Goal: Check status: Check status

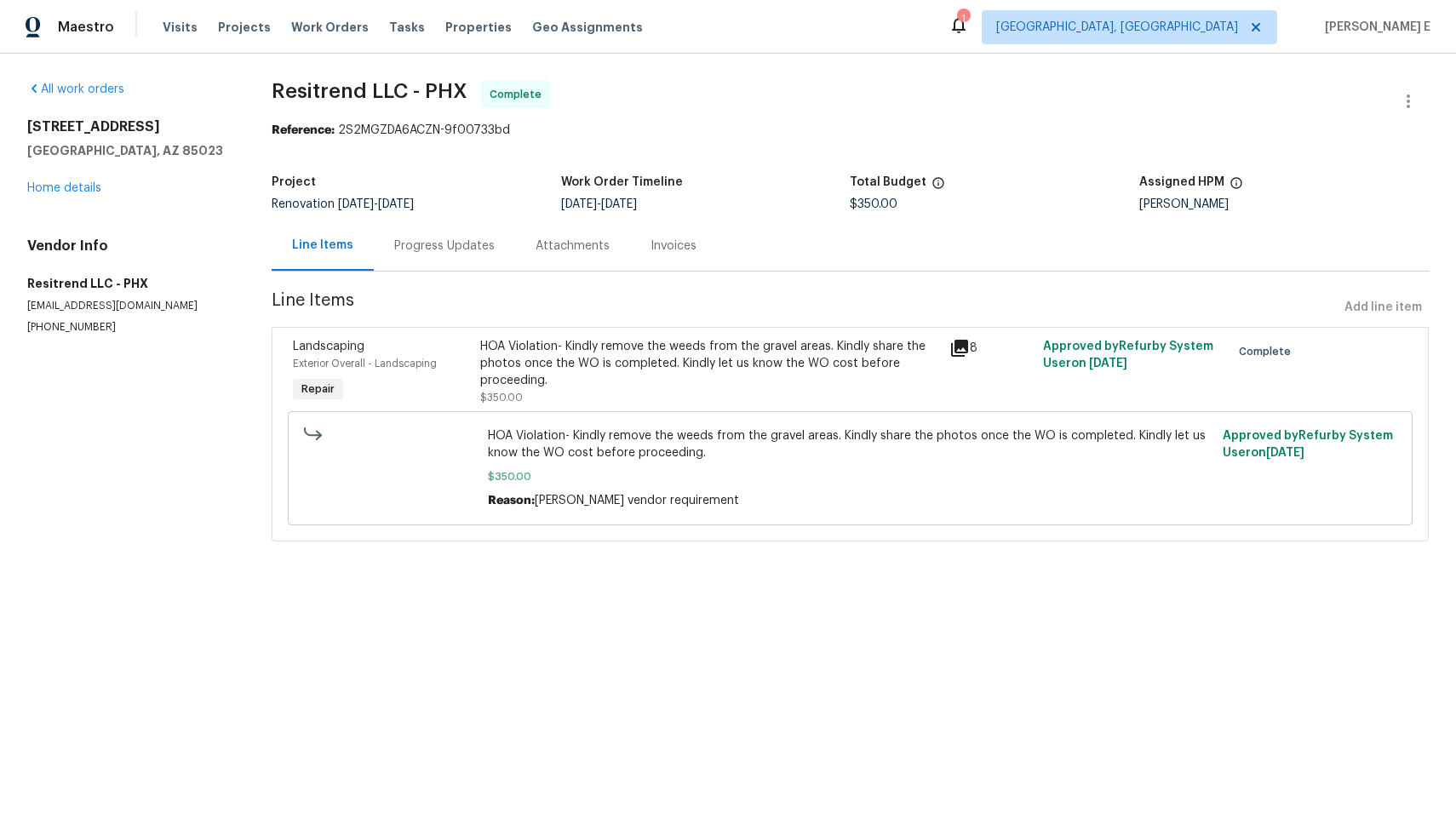
click at [456, 357] on div "Exterior Overall - Landscaping" at bounding box center [381, 363] width 178 height 17
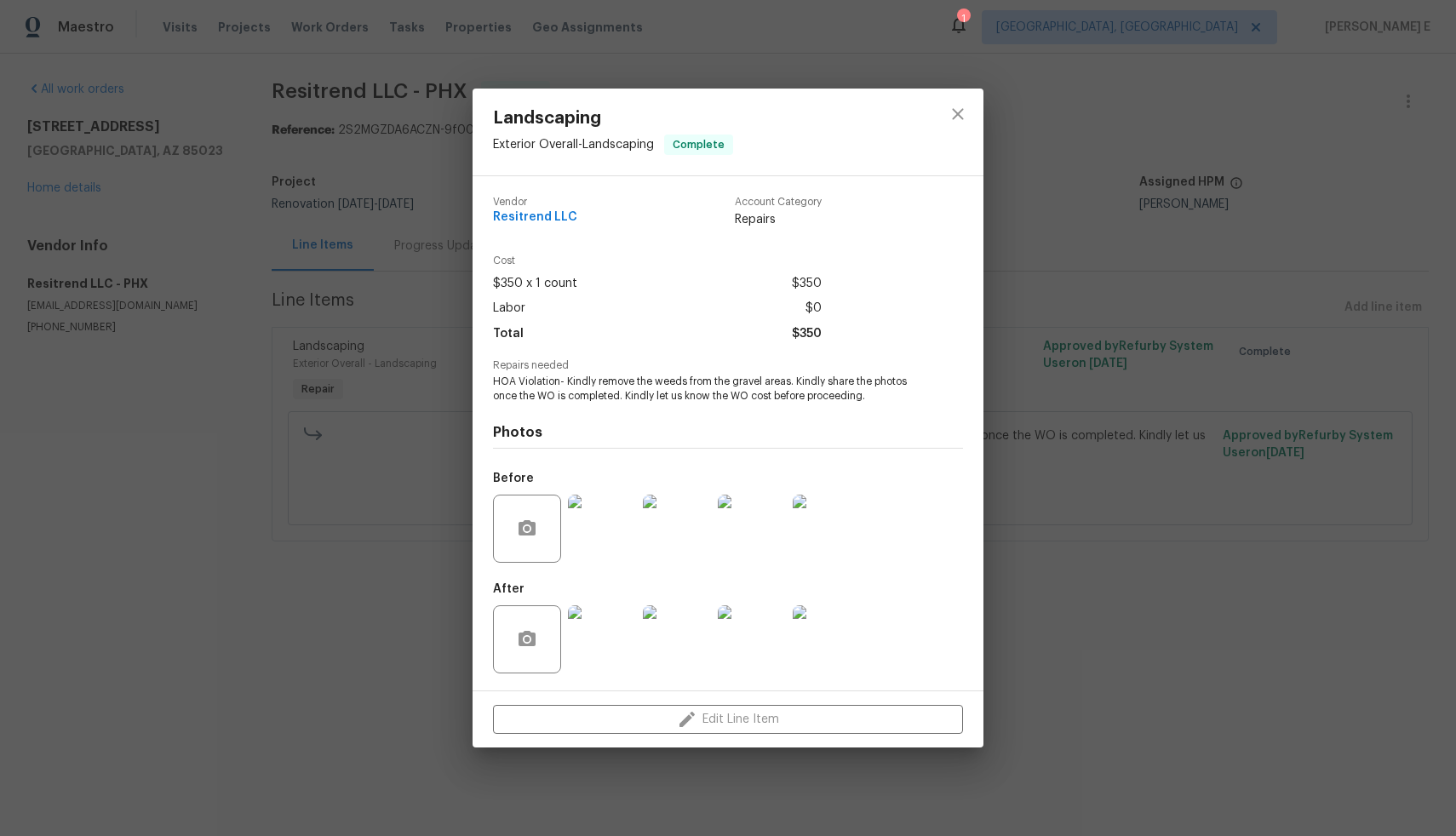
click at [1059, 532] on div "Landscaping Exterior Overall - Landscaping Complete Vendor Resitrend LLC Accoun…" at bounding box center [728, 418] width 1456 height 836
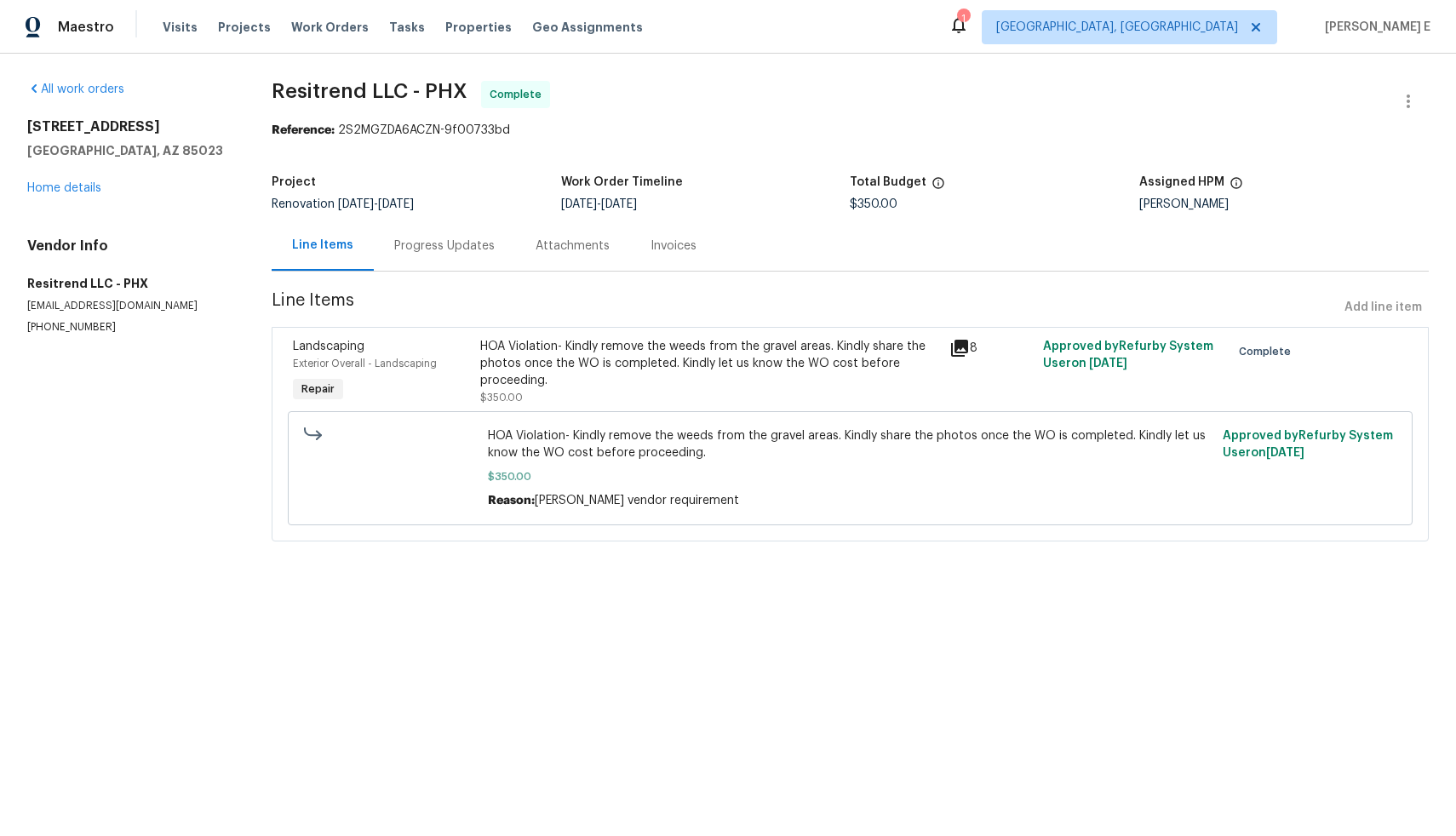
click at [420, 246] on div "Progress Updates" at bounding box center [444, 246] width 100 height 17
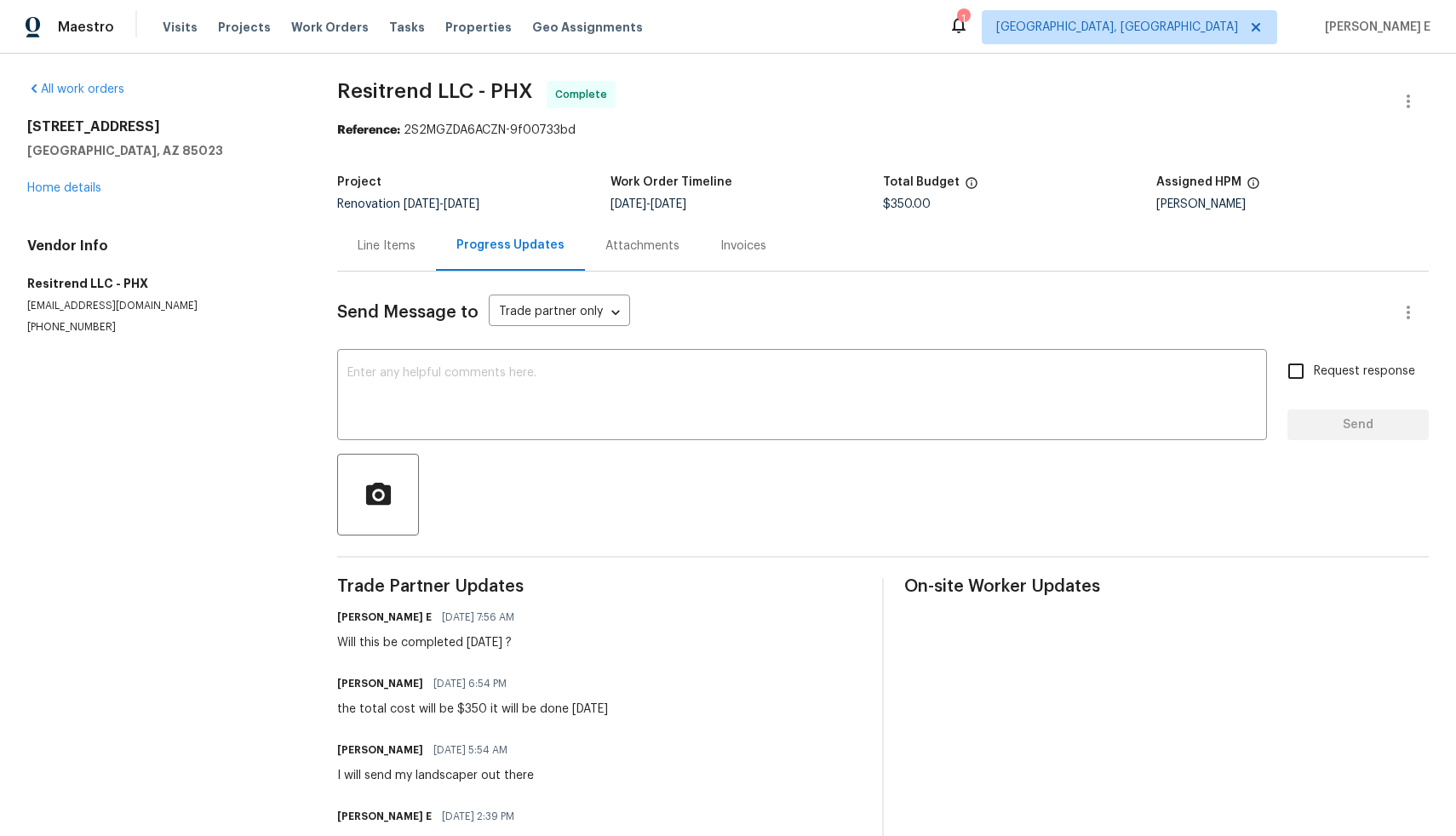
click at [373, 251] on div "Line Items" at bounding box center [386, 246] width 58 height 17
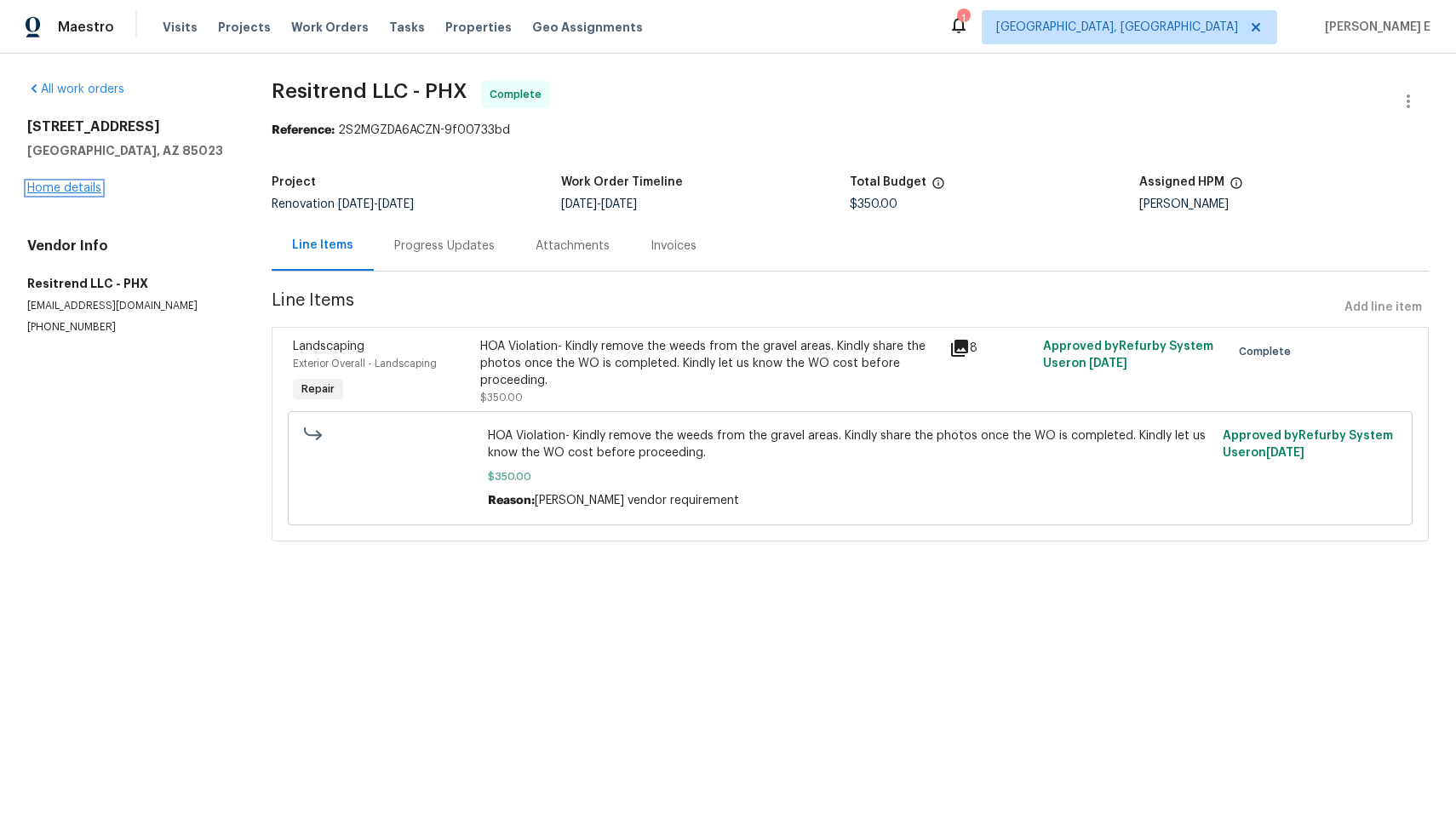
click at [69, 191] on link "Home details" at bounding box center [64, 188] width 75 height 12
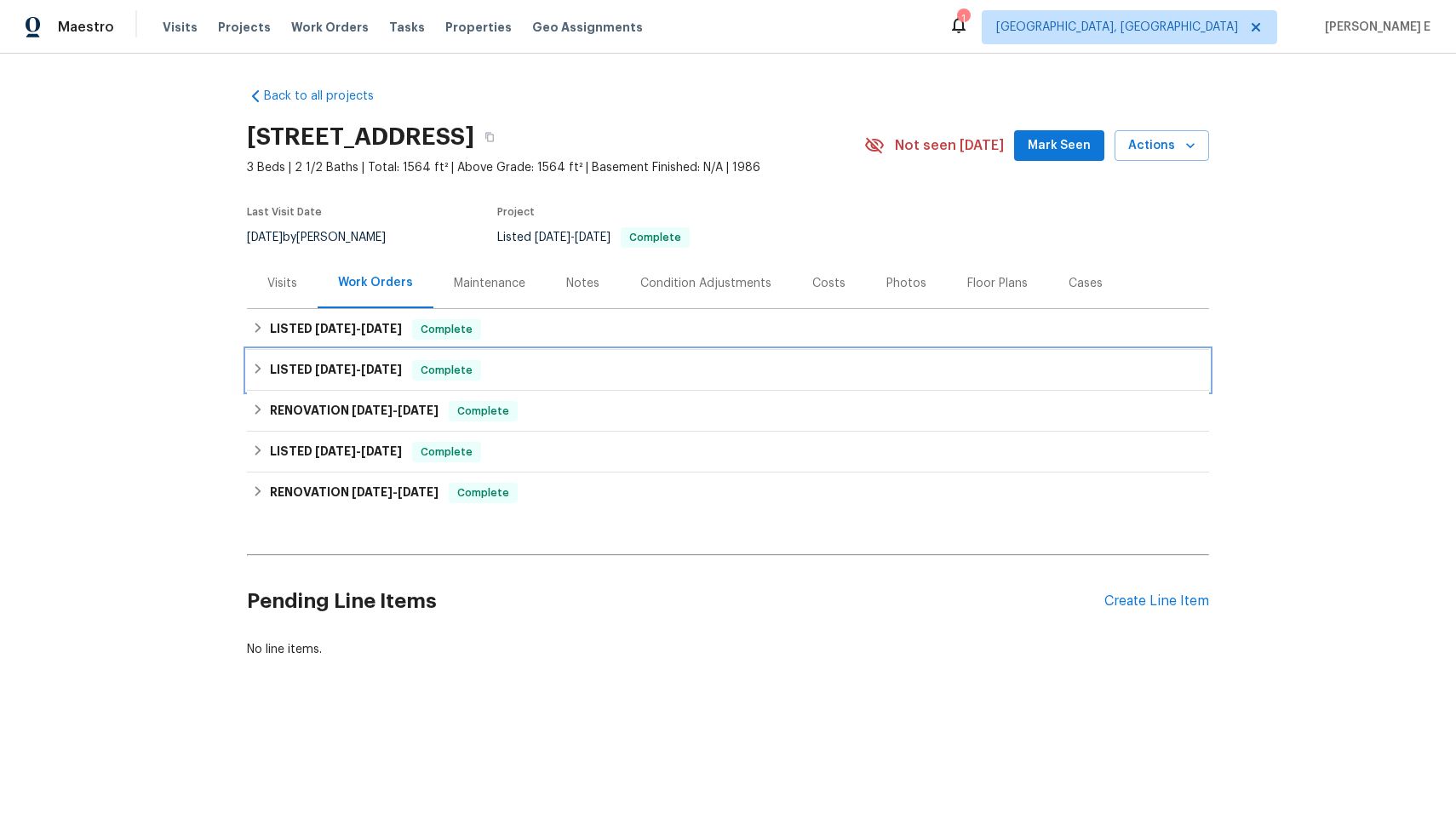
click at [346, 376] on h6 "LISTED 6/27/25 - 6/30/25" at bounding box center [335, 371] width 132 height 20
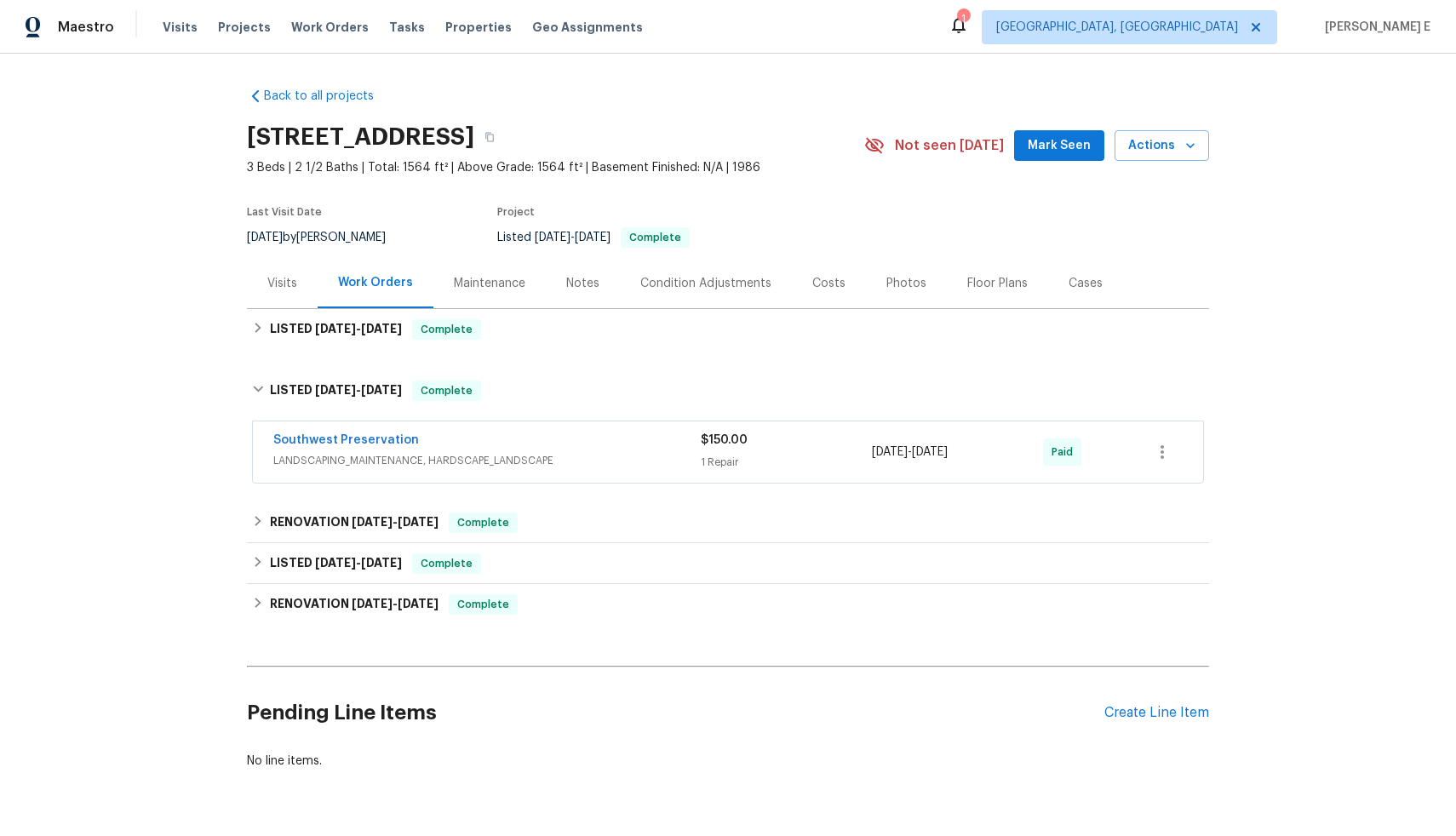
click at [788, 468] on div "1 Repair" at bounding box center [786, 462] width 171 height 17
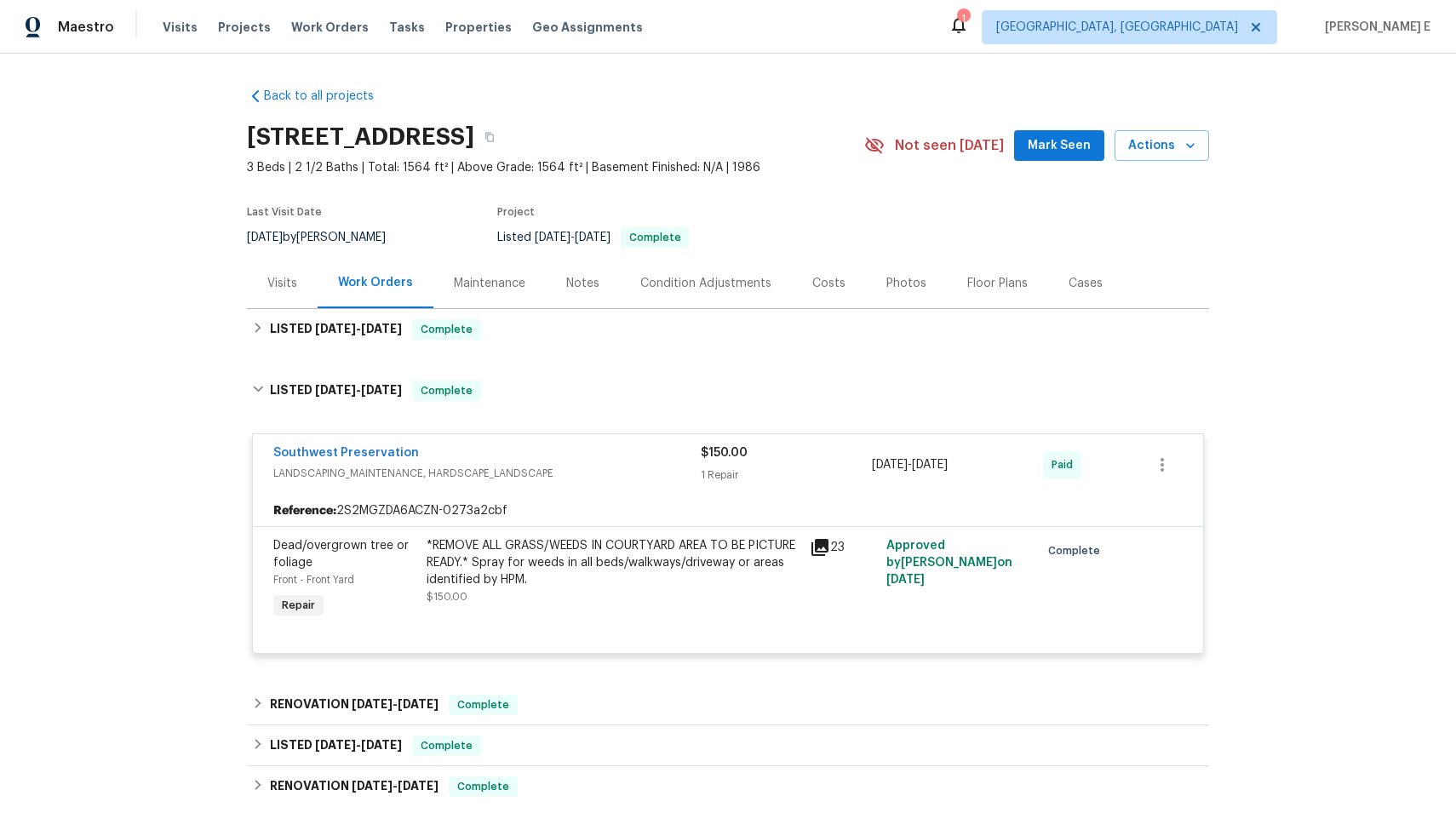
click at [827, 582] on div "23" at bounding box center [843, 579] width 76 height 96
click at [383, 461] on span "Southwest Preservation" at bounding box center [346, 452] width 145 height 17
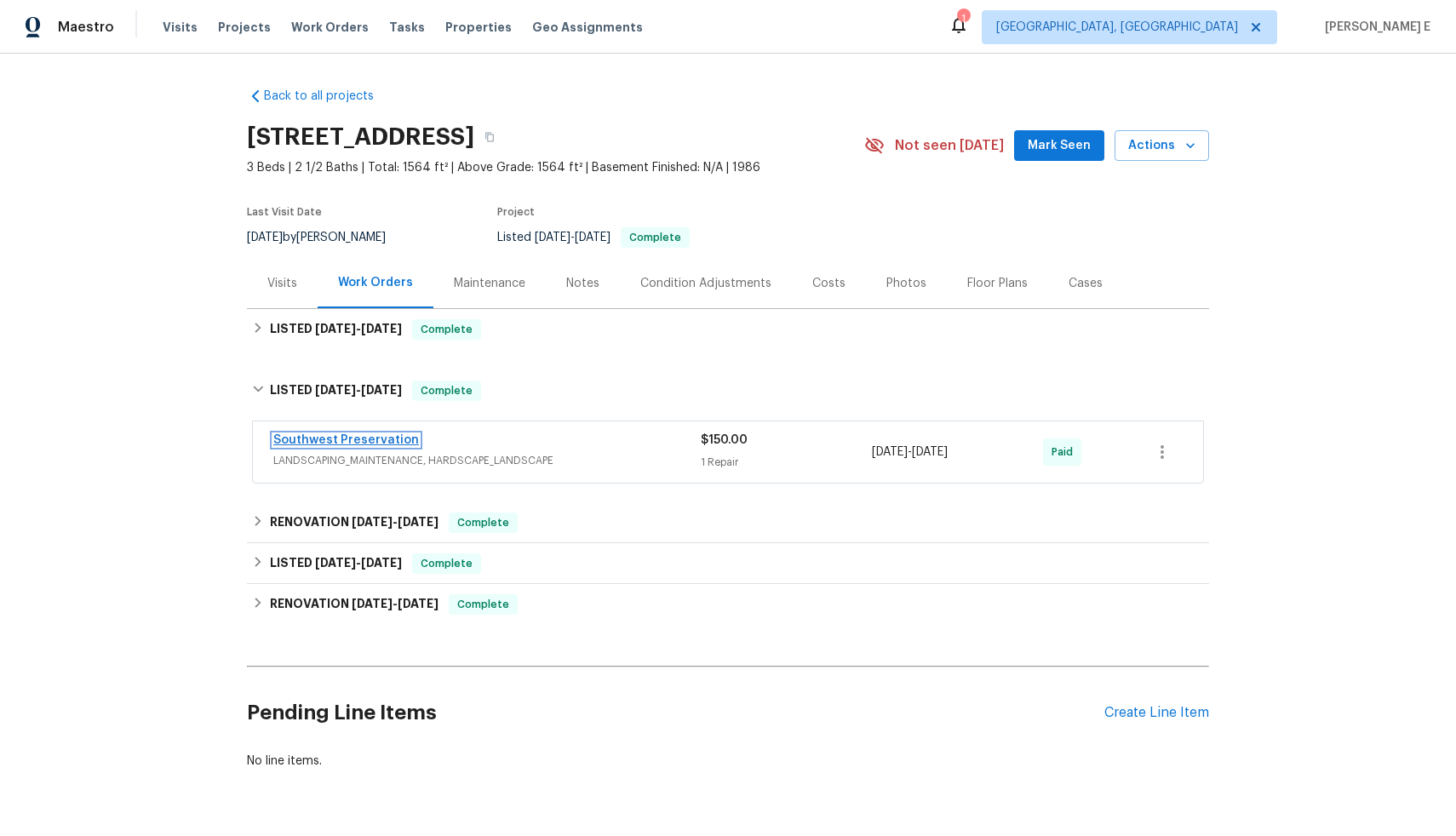
click at [373, 441] on link "Southwest Preservation" at bounding box center [346, 440] width 145 height 12
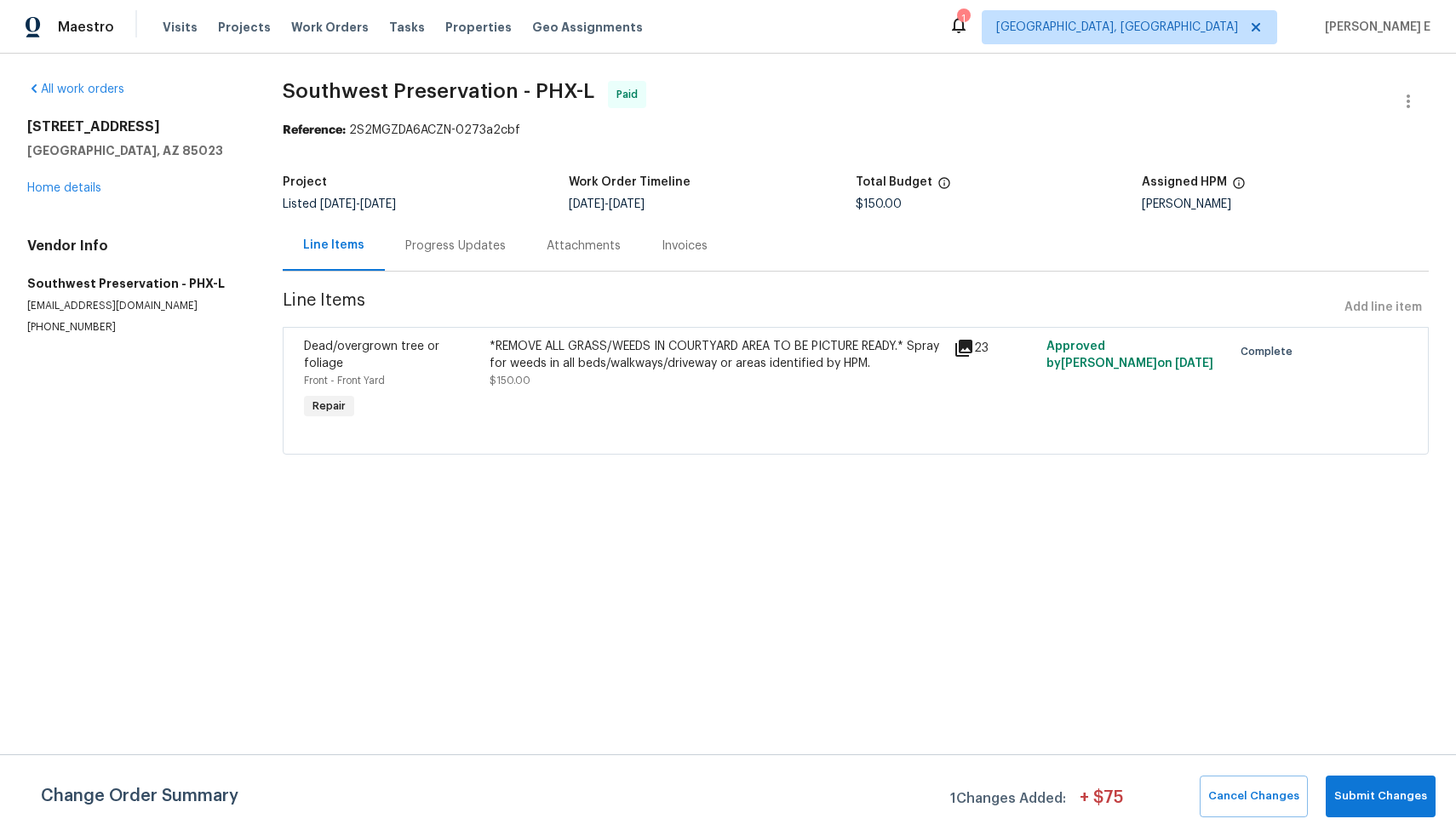
click at [75, 195] on div "15650 N 19th Ave Unit 1206 Phoenix, AZ 85023 Home details" at bounding box center [134, 157] width 214 height 78
click at [73, 180] on div "15650 N 19th Ave Unit 1206 Phoenix, AZ 85023 Home details" at bounding box center [134, 157] width 214 height 78
click at [77, 188] on link "Home details" at bounding box center [64, 188] width 75 height 12
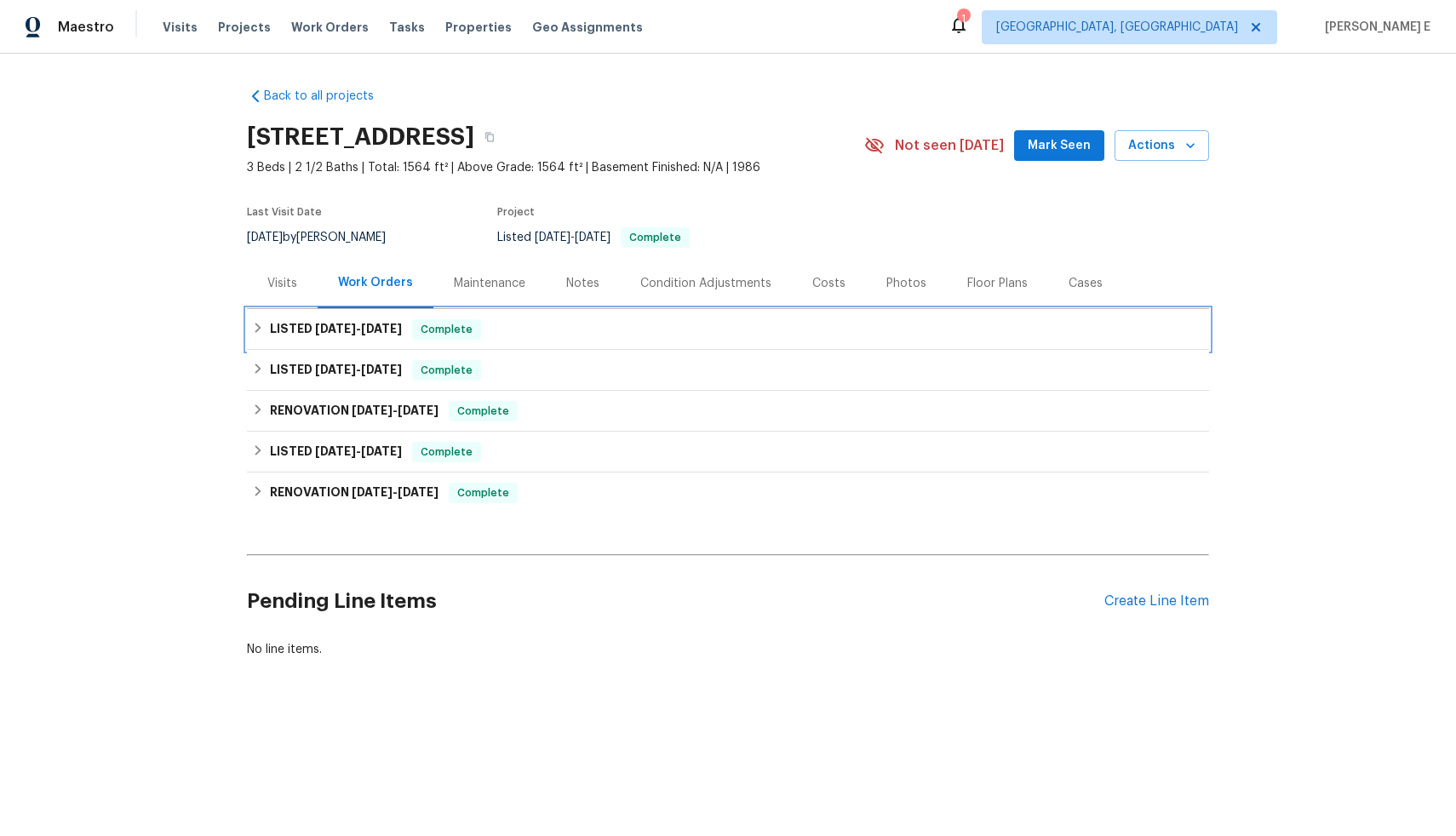
click at [378, 314] on div "LISTED 9/11/25 - 9/13/25 Complete" at bounding box center [728, 329] width 962 height 40
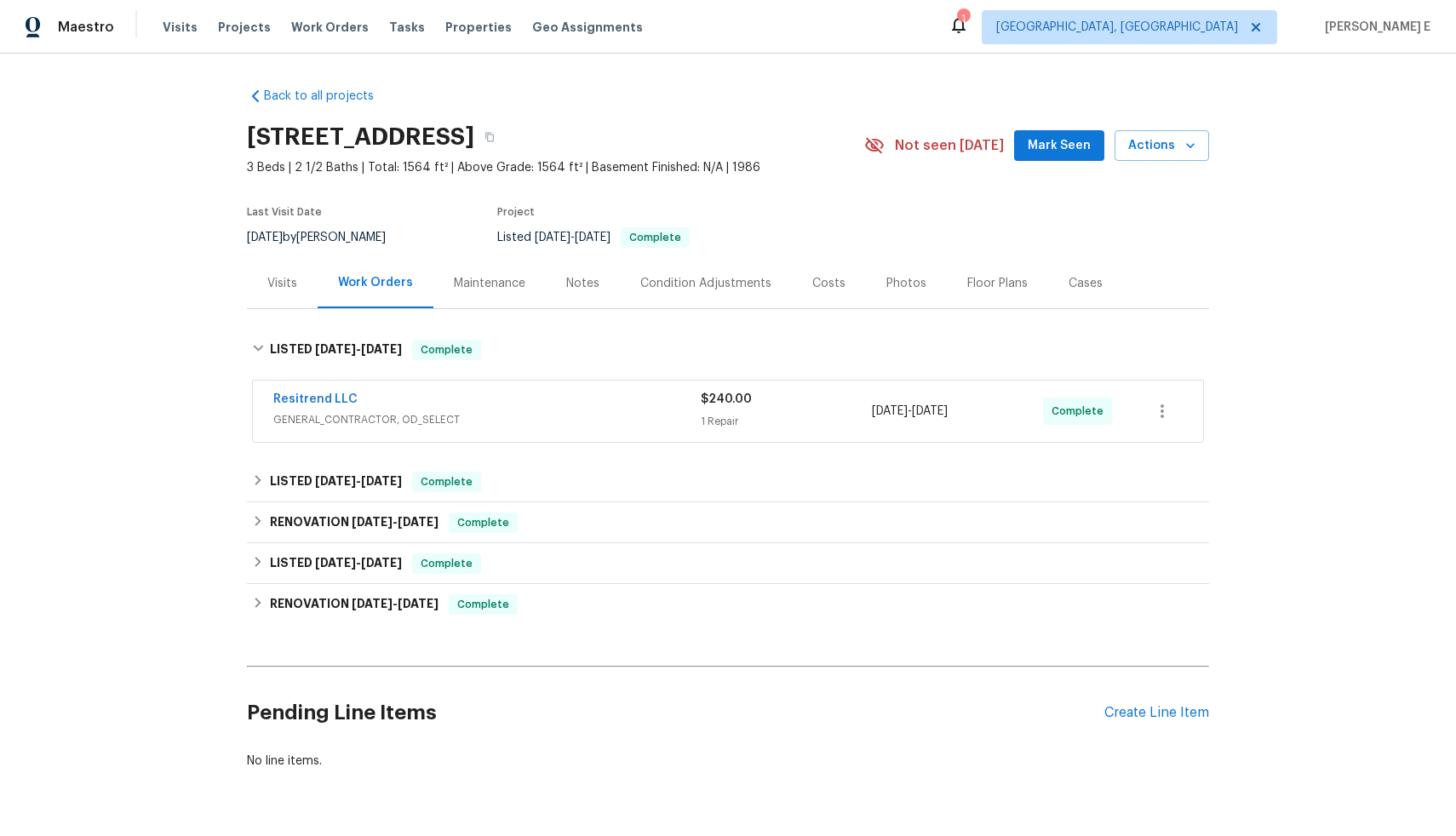
click at [755, 415] on div "1 Repair" at bounding box center [786, 421] width 171 height 17
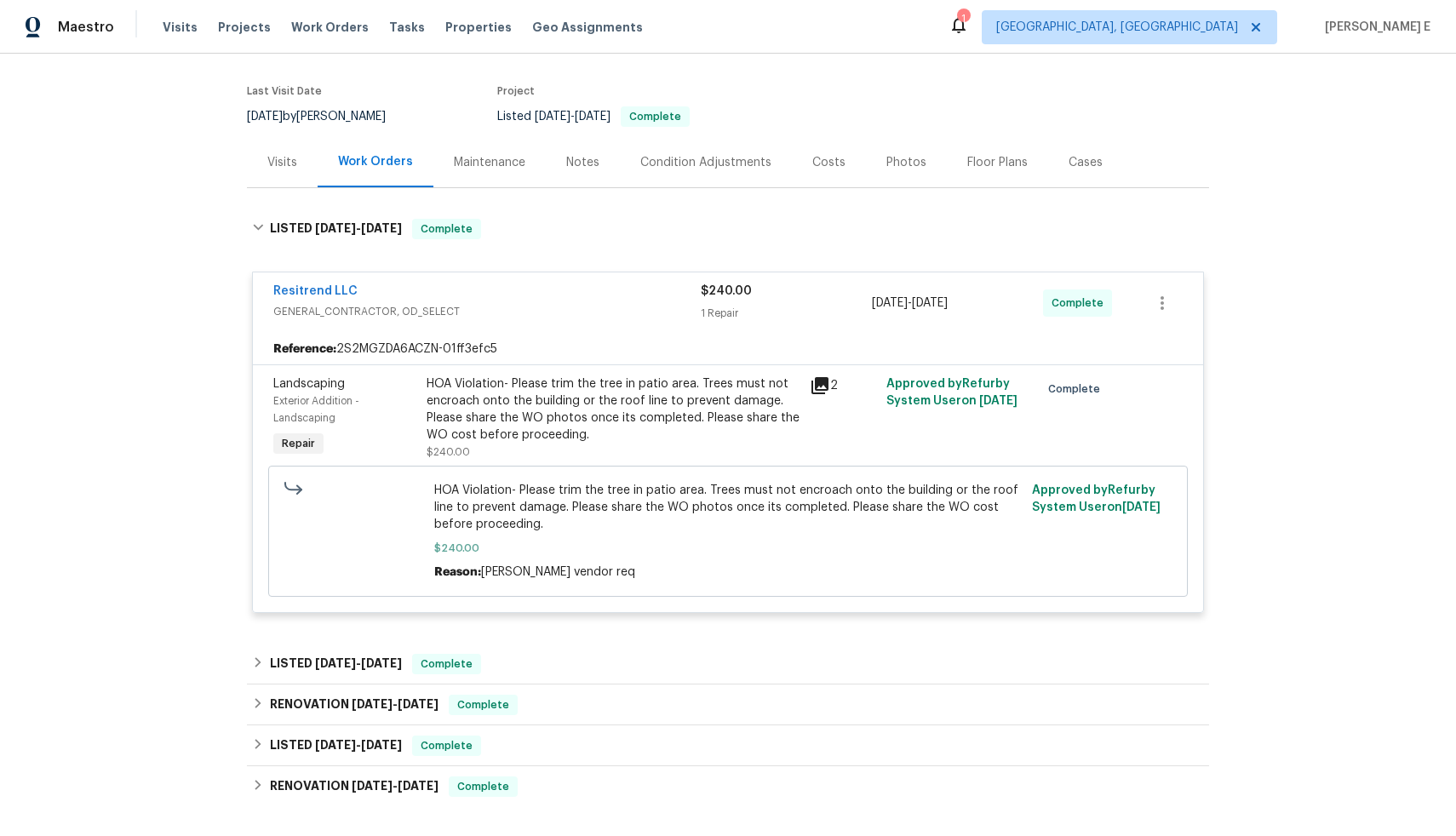
scroll to position [125, 0]
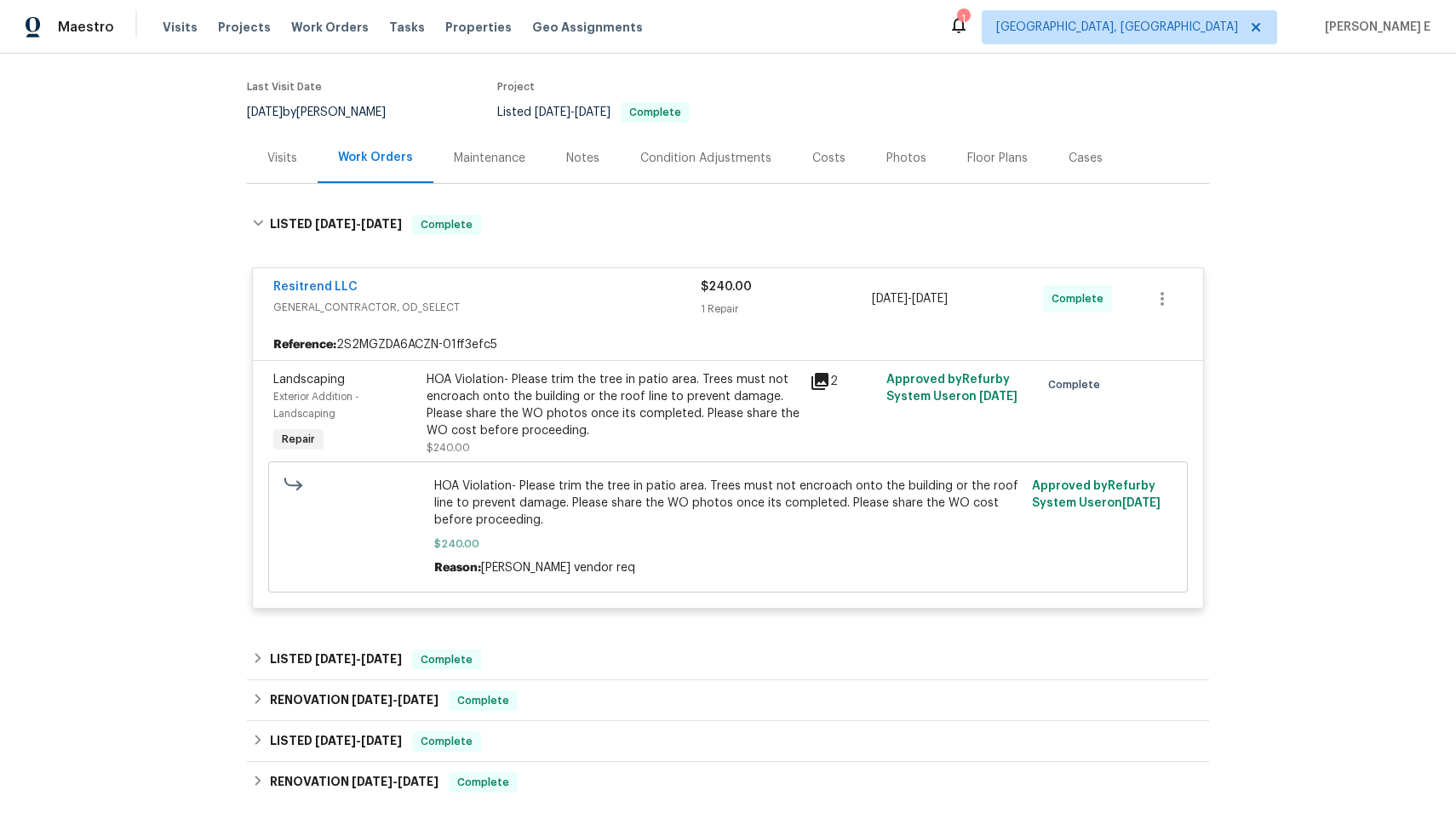
click at [620, 331] on div "Reference: 2S2MGZDA6ACZN-01ff3efc5" at bounding box center [728, 344] width 950 height 30
click at [339, 284] on link "Resitrend LLC" at bounding box center [315, 286] width 85 height 12
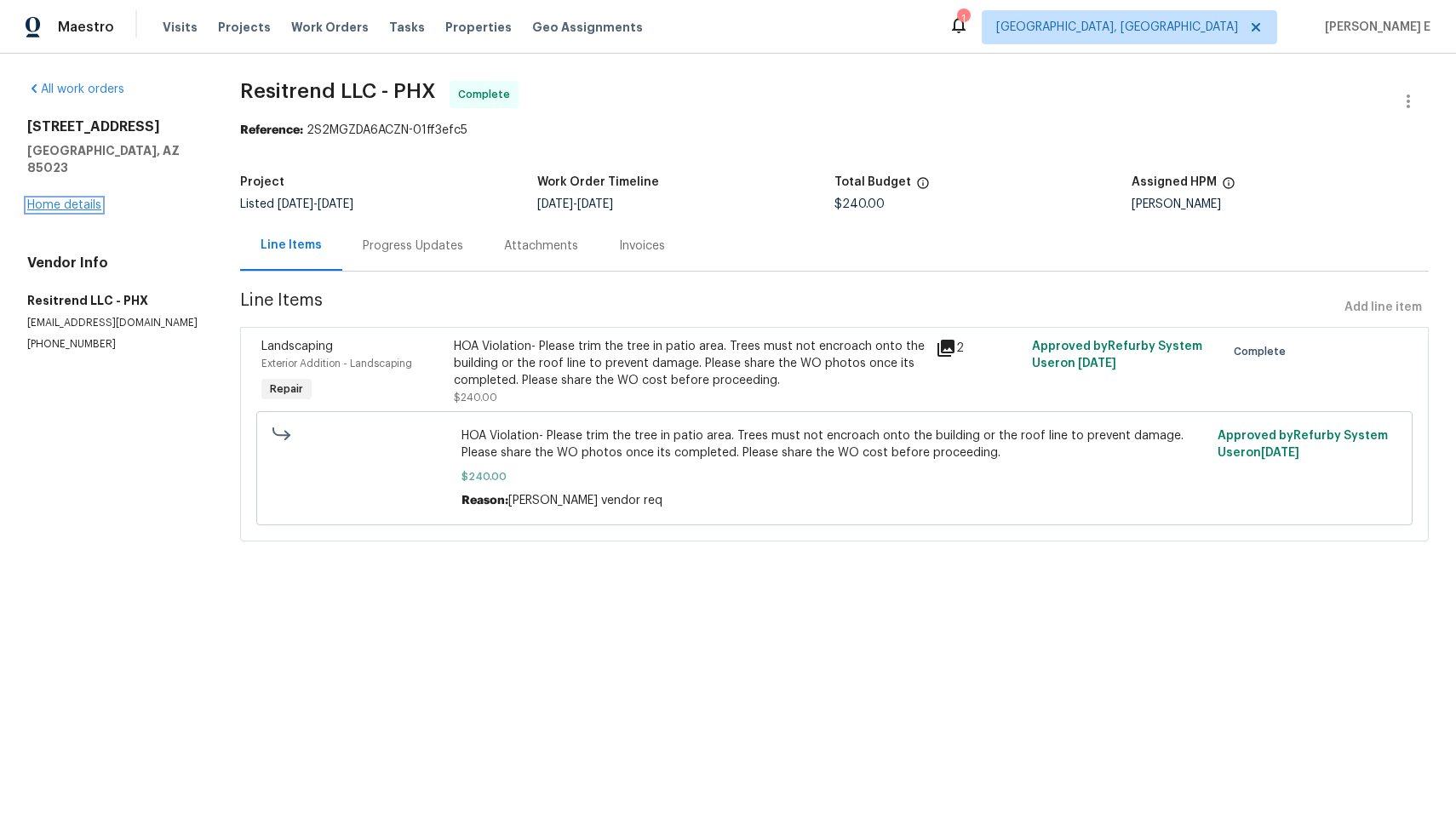
click at [75, 207] on link "Home details" at bounding box center [64, 205] width 75 height 12
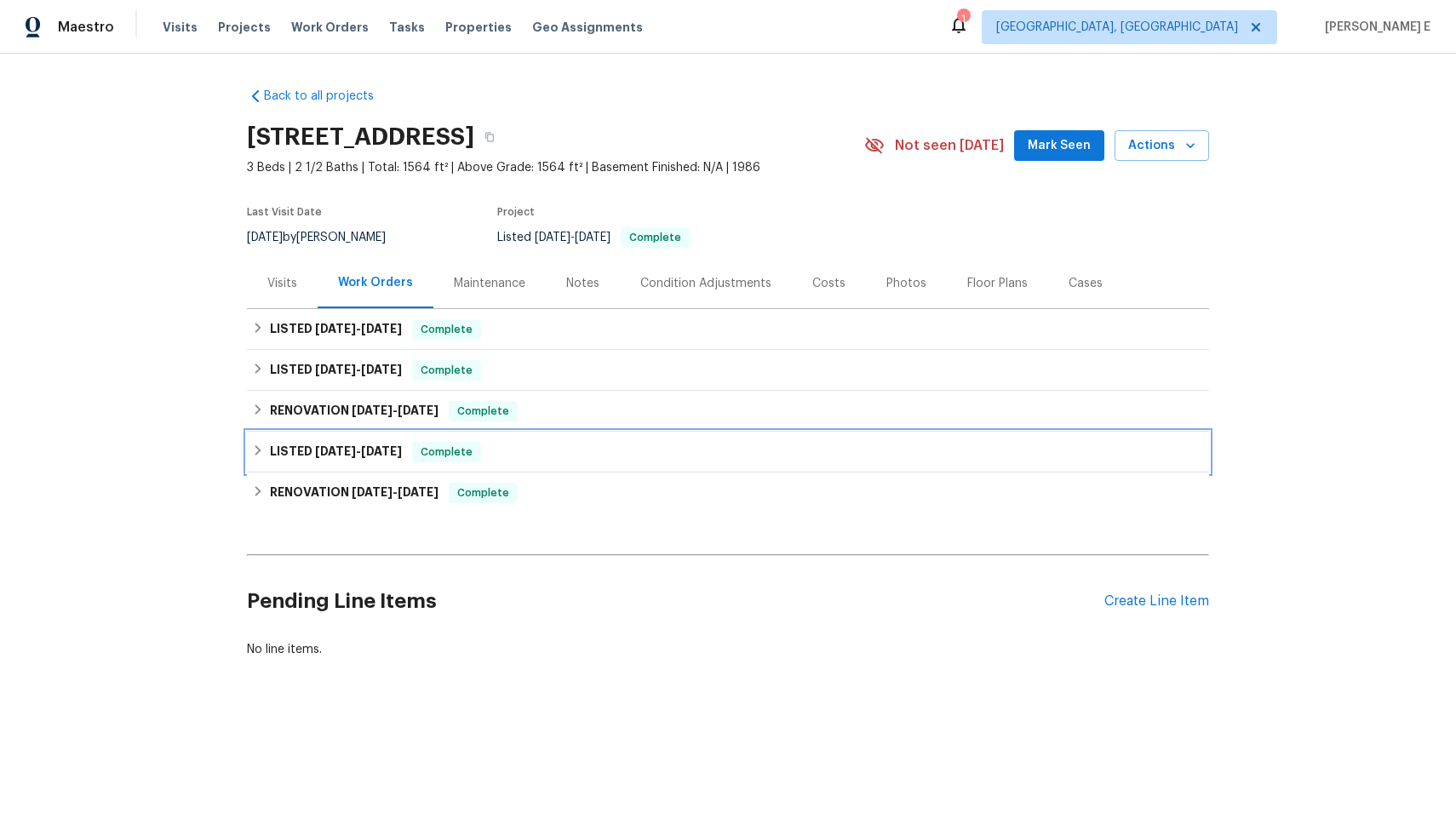
click at [320, 438] on div "LISTED 5/8/25 - 5/14/25 Complete" at bounding box center [728, 452] width 962 height 40
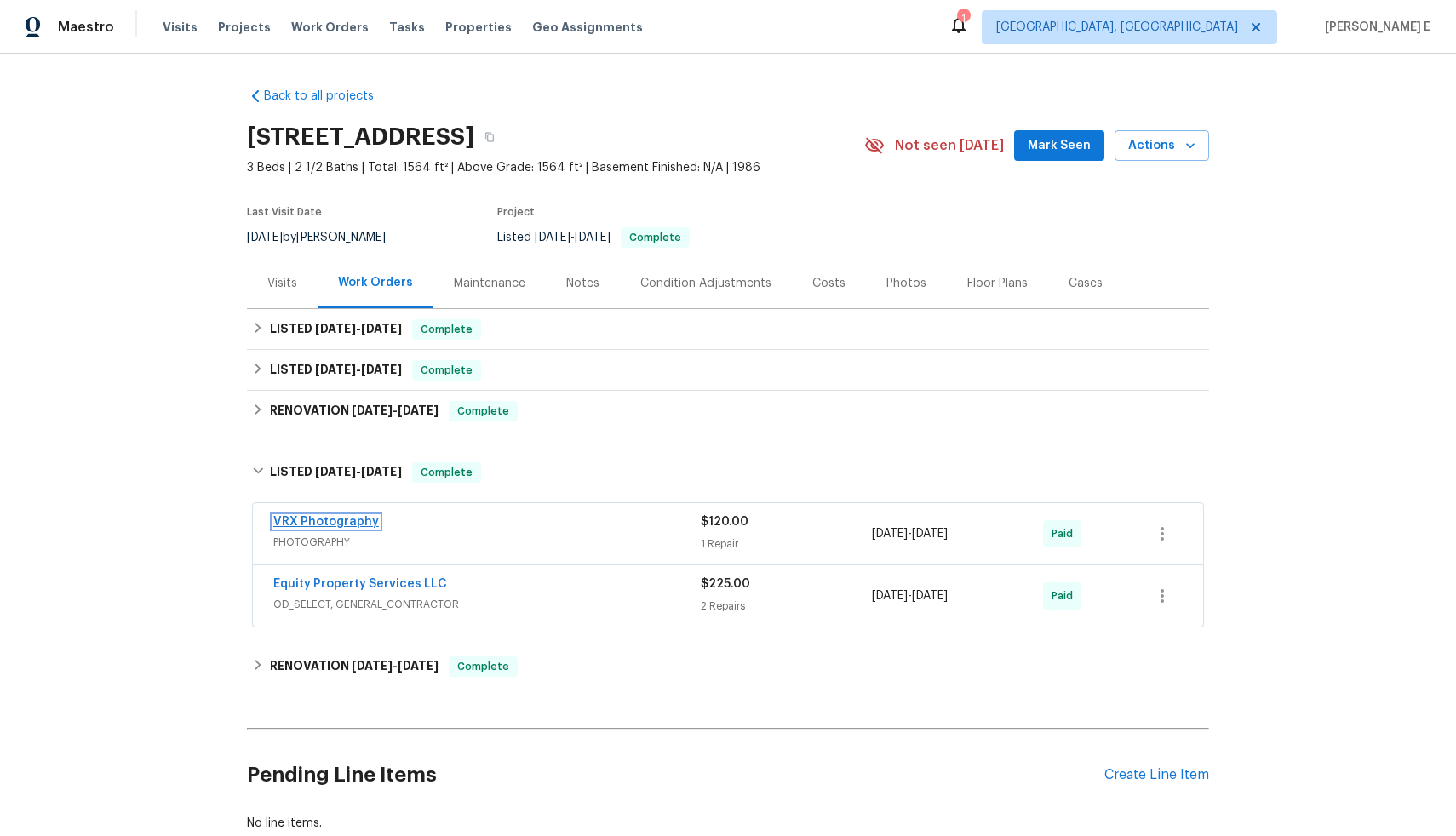
click at [336, 521] on link "VRX Photography" at bounding box center [326, 521] width 106 height 12
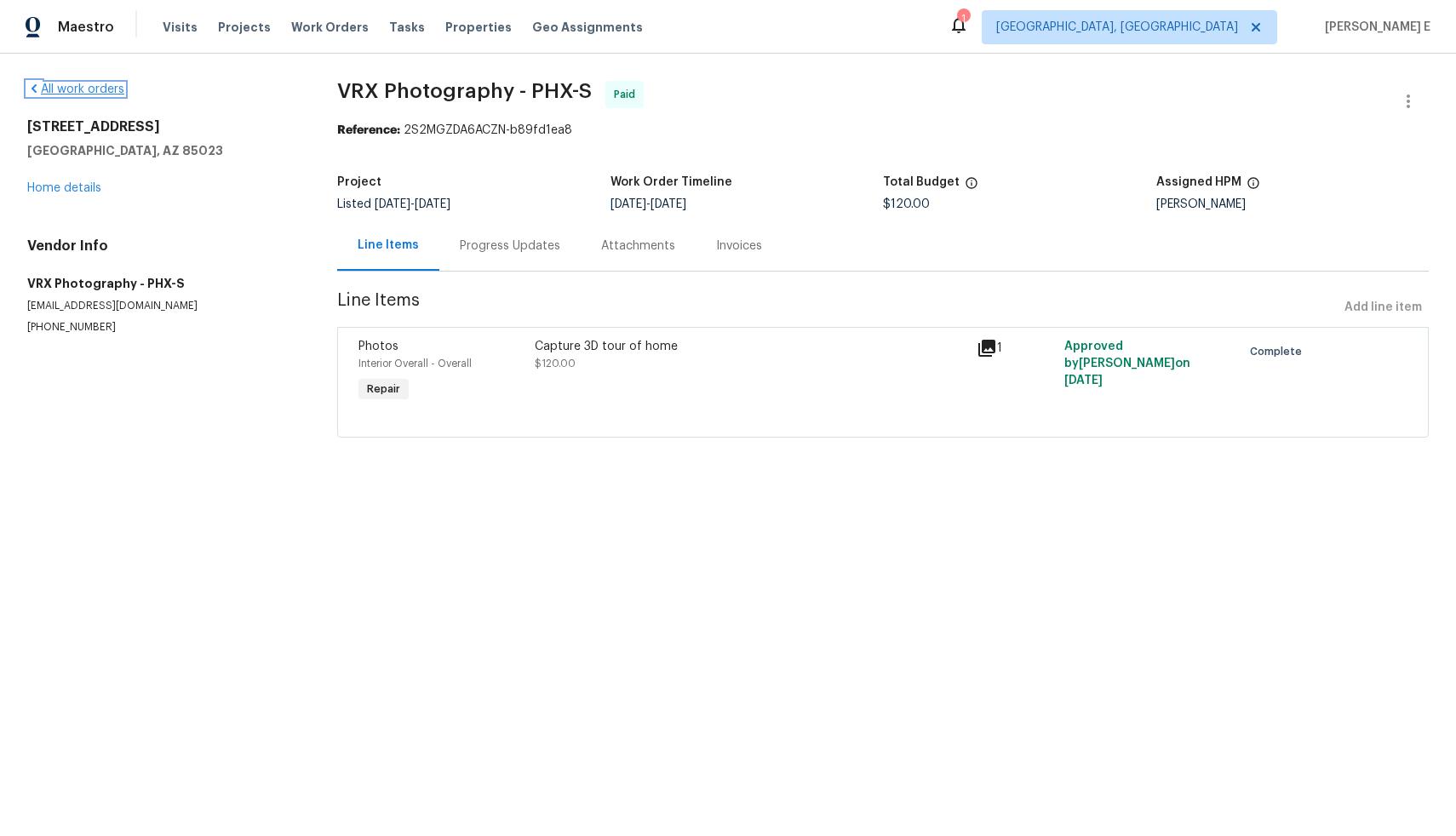
click at [77, 85] on link "All work orders" at bounding box center [76, 89] width 97 height 12
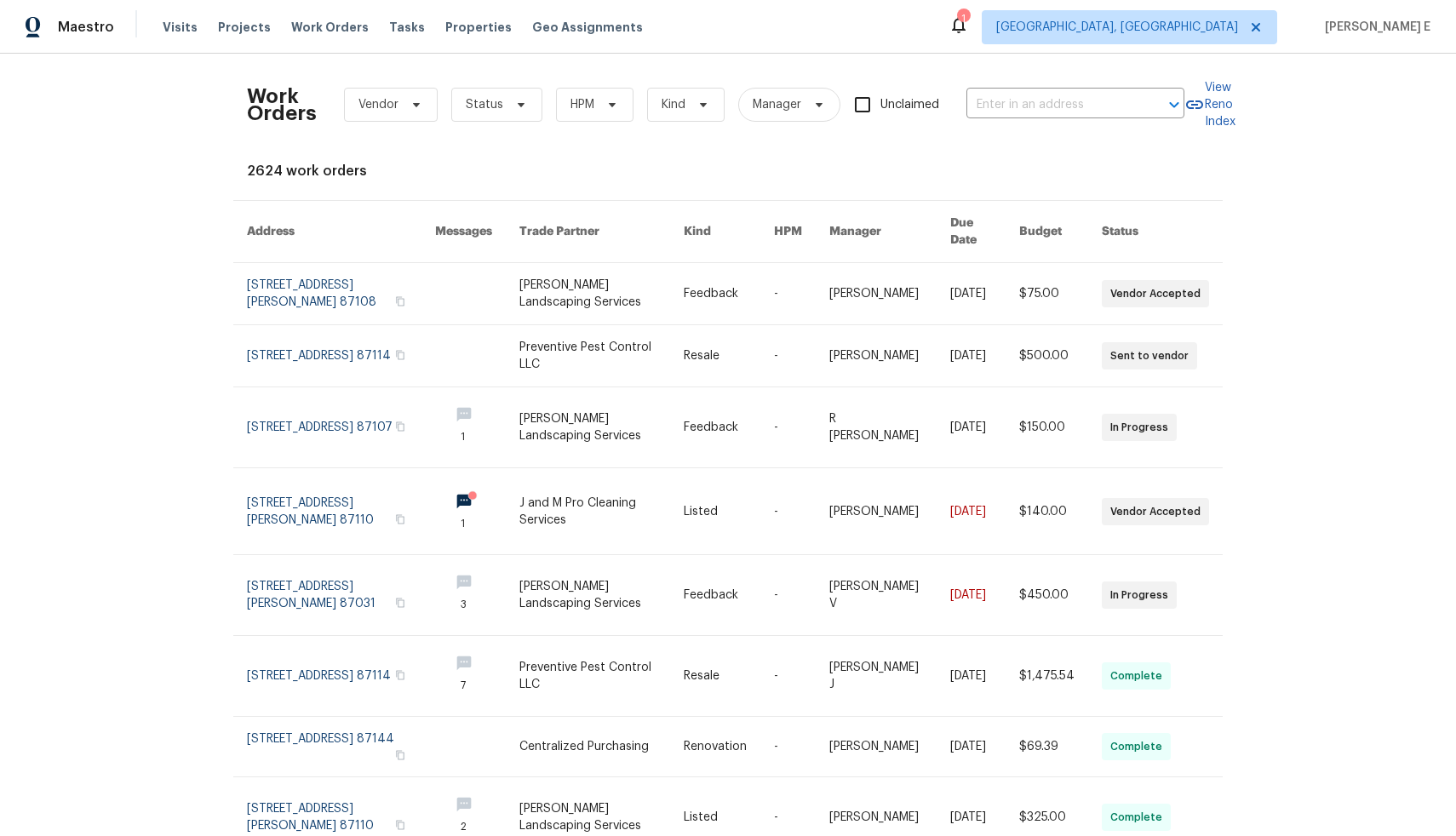
click at [52, 25] on div "Maestro" at bounding box center [57, 27] width 114 height 34
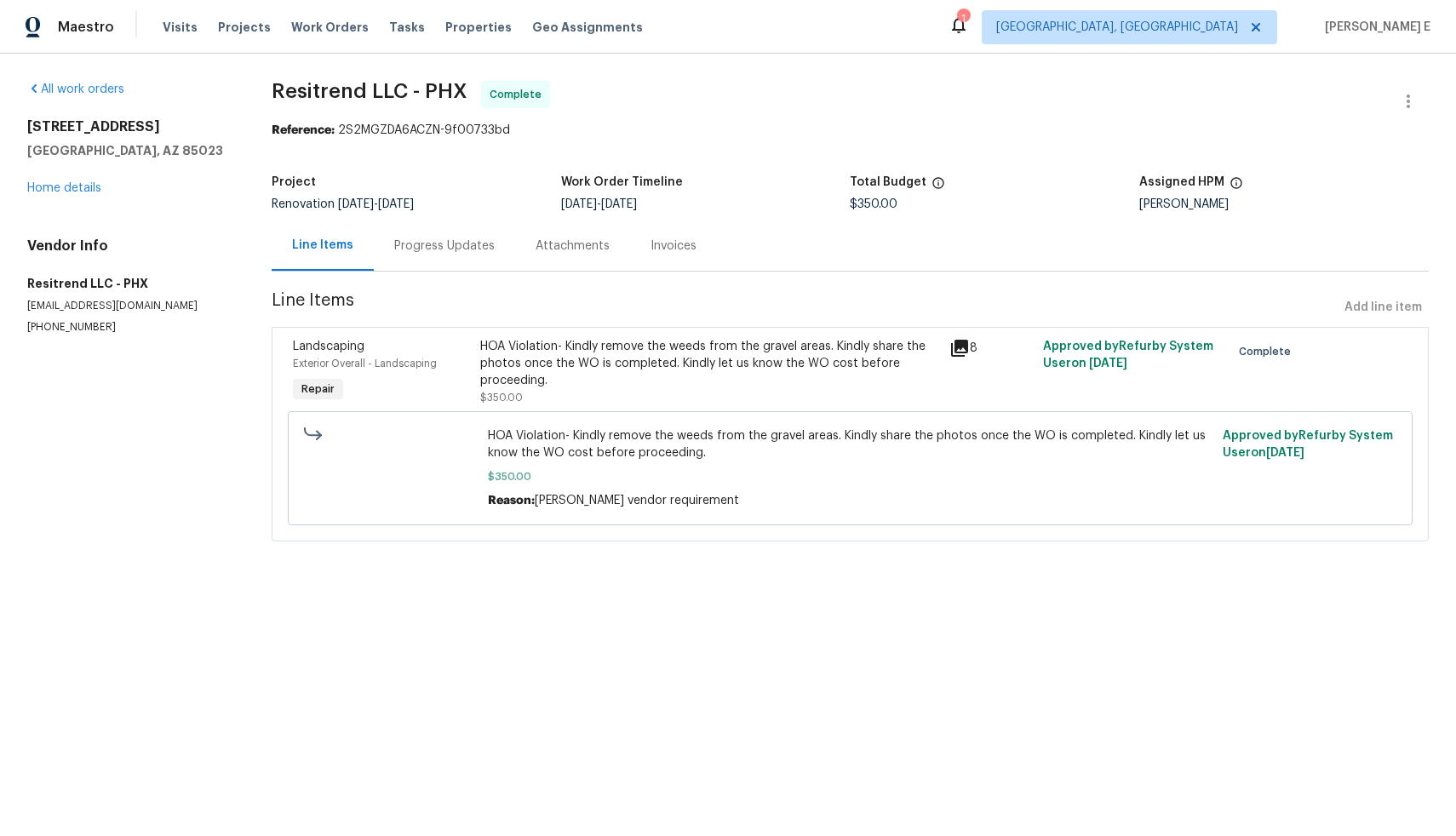
click at [419, 254] on div "Progress Updates" at bounding box center [444, 246] width 100 height 17
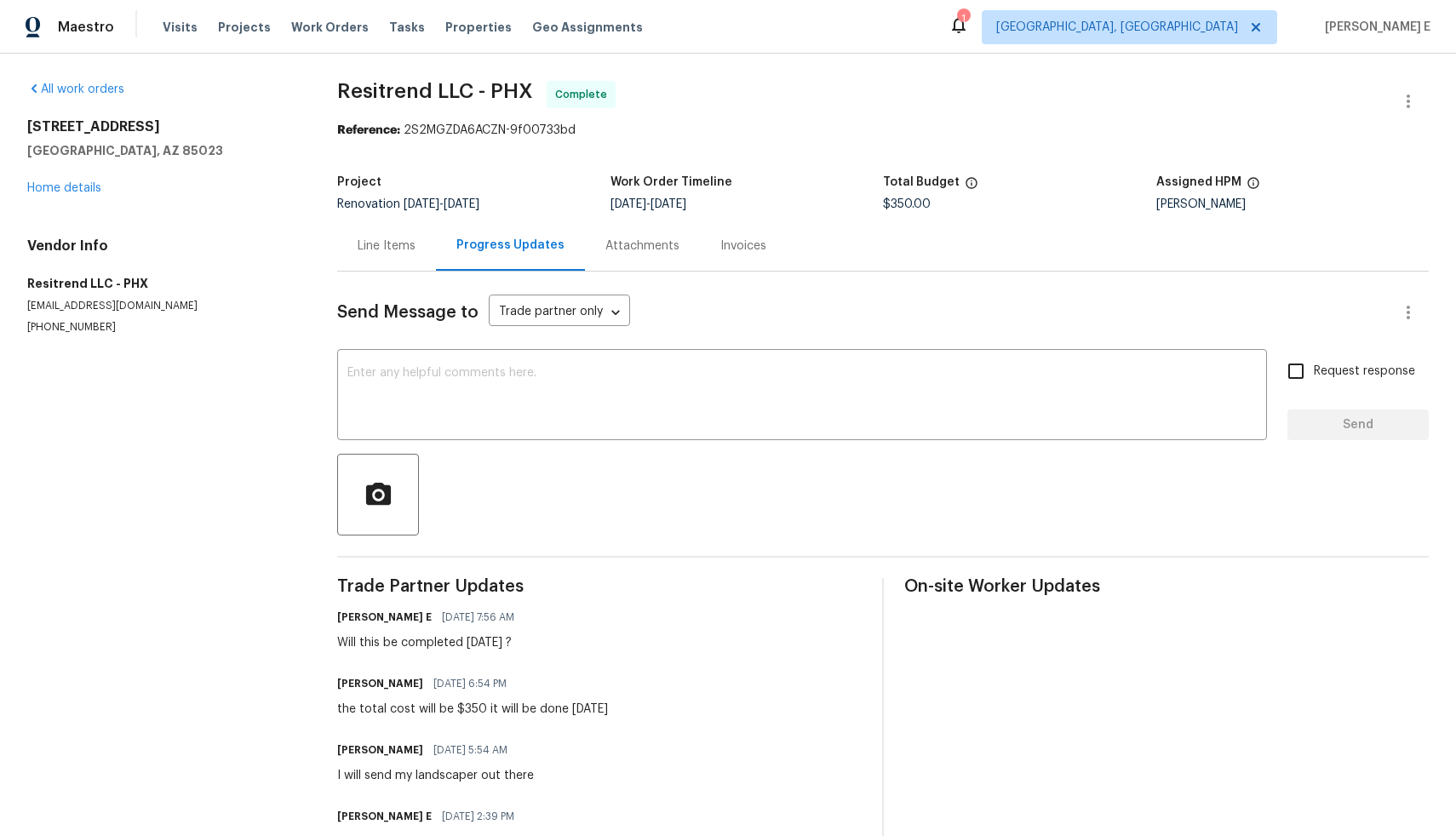
scroll to position [74, 0]
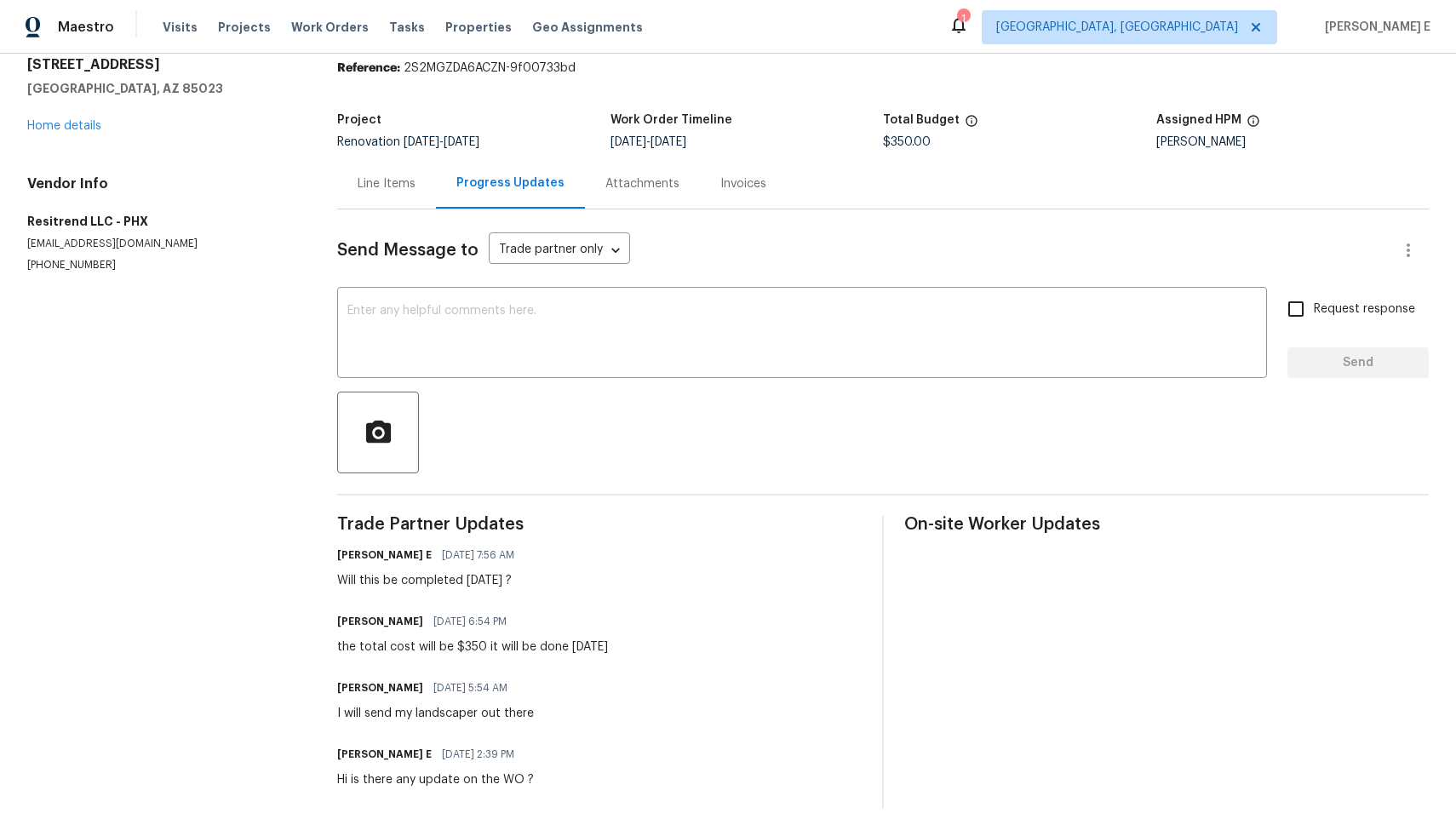
click at [374, 176] on div "Line Items" at bounding box center [386, 184] width 58 height 17
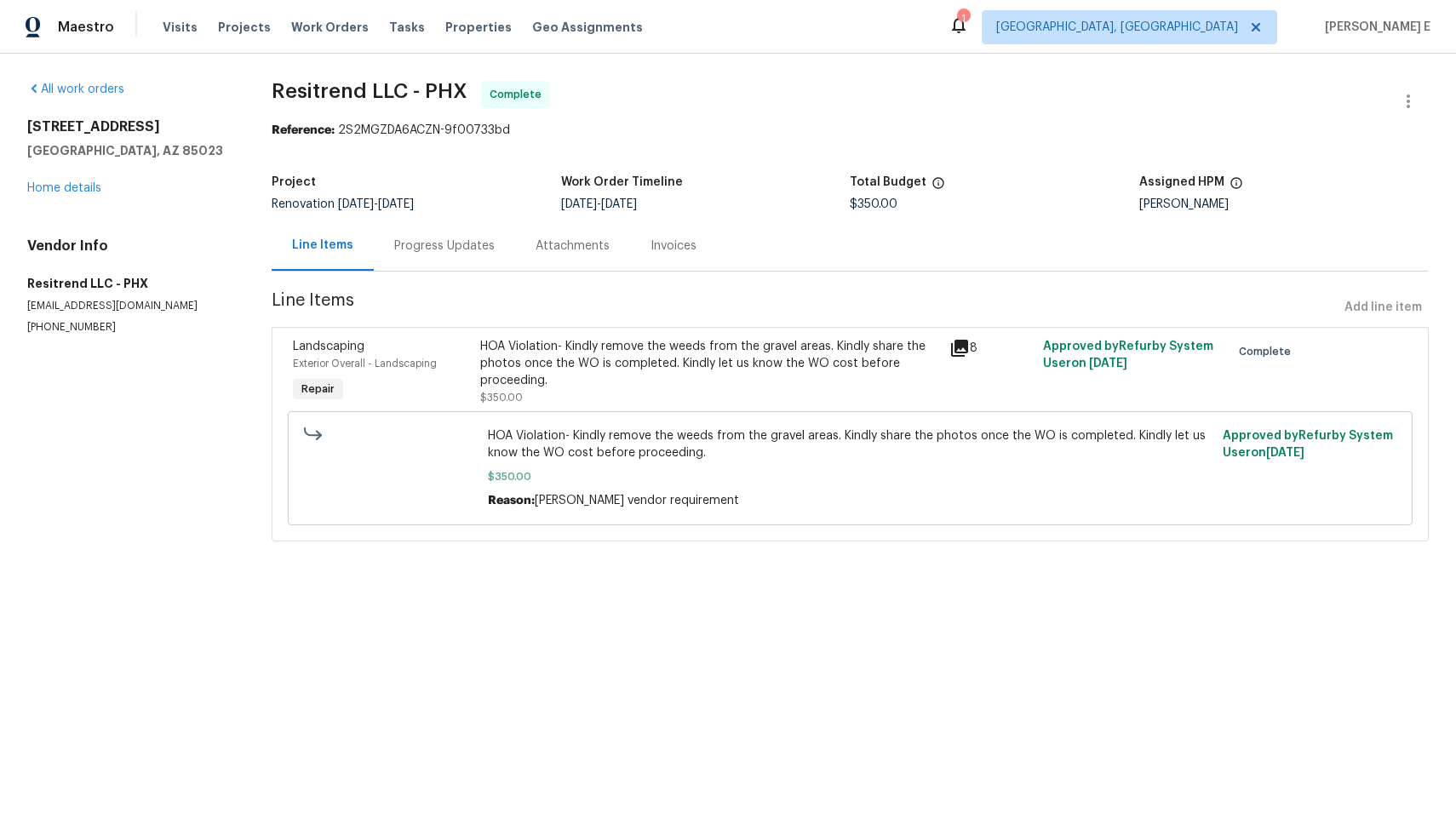
click at [468, 248] on div "Progress Updates" at bounding box center [444, 246] width 100 height 17
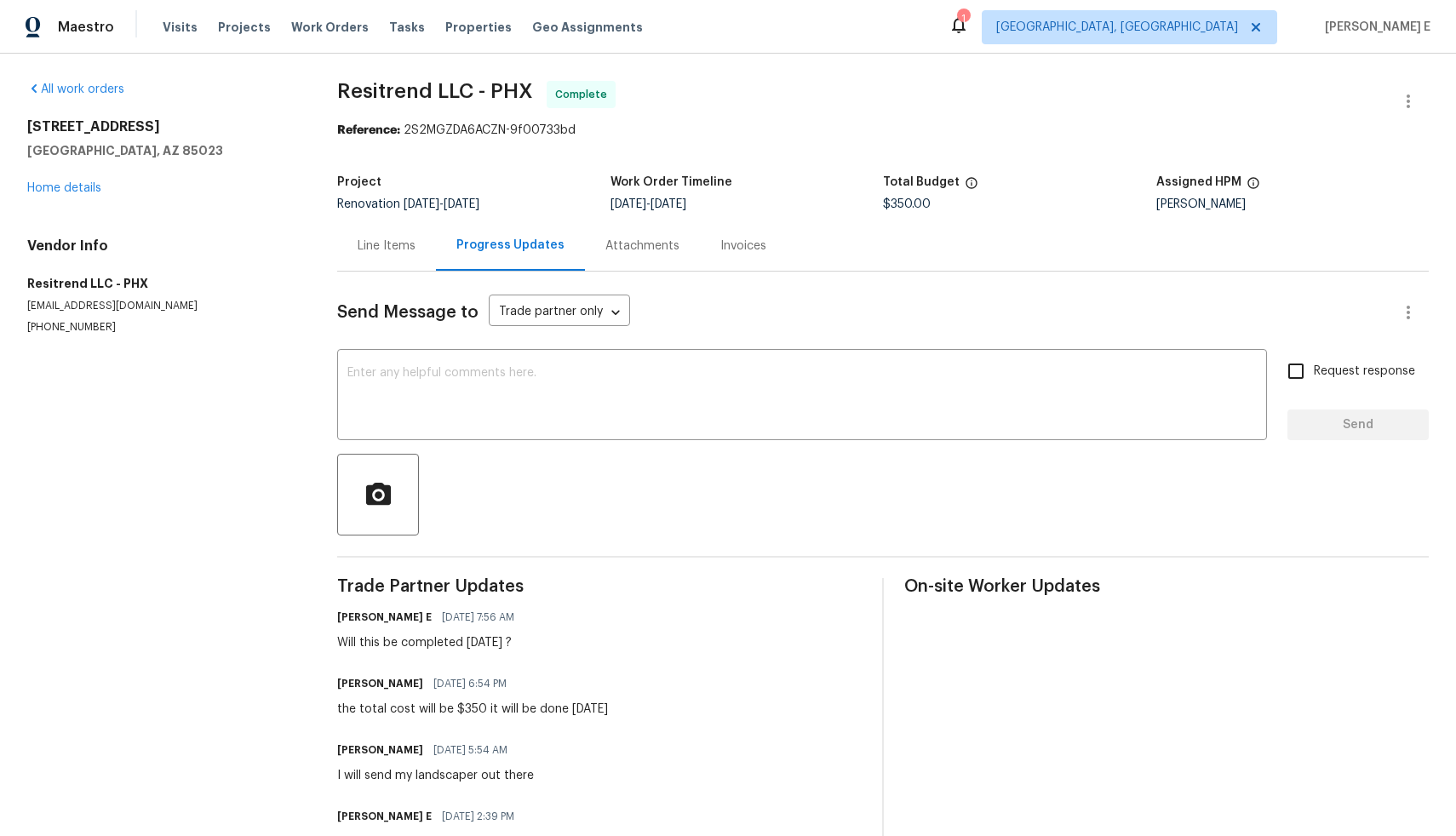
click at [395, 244] on div "Line Items" at bounding box center [386, 246] width 58 height 17
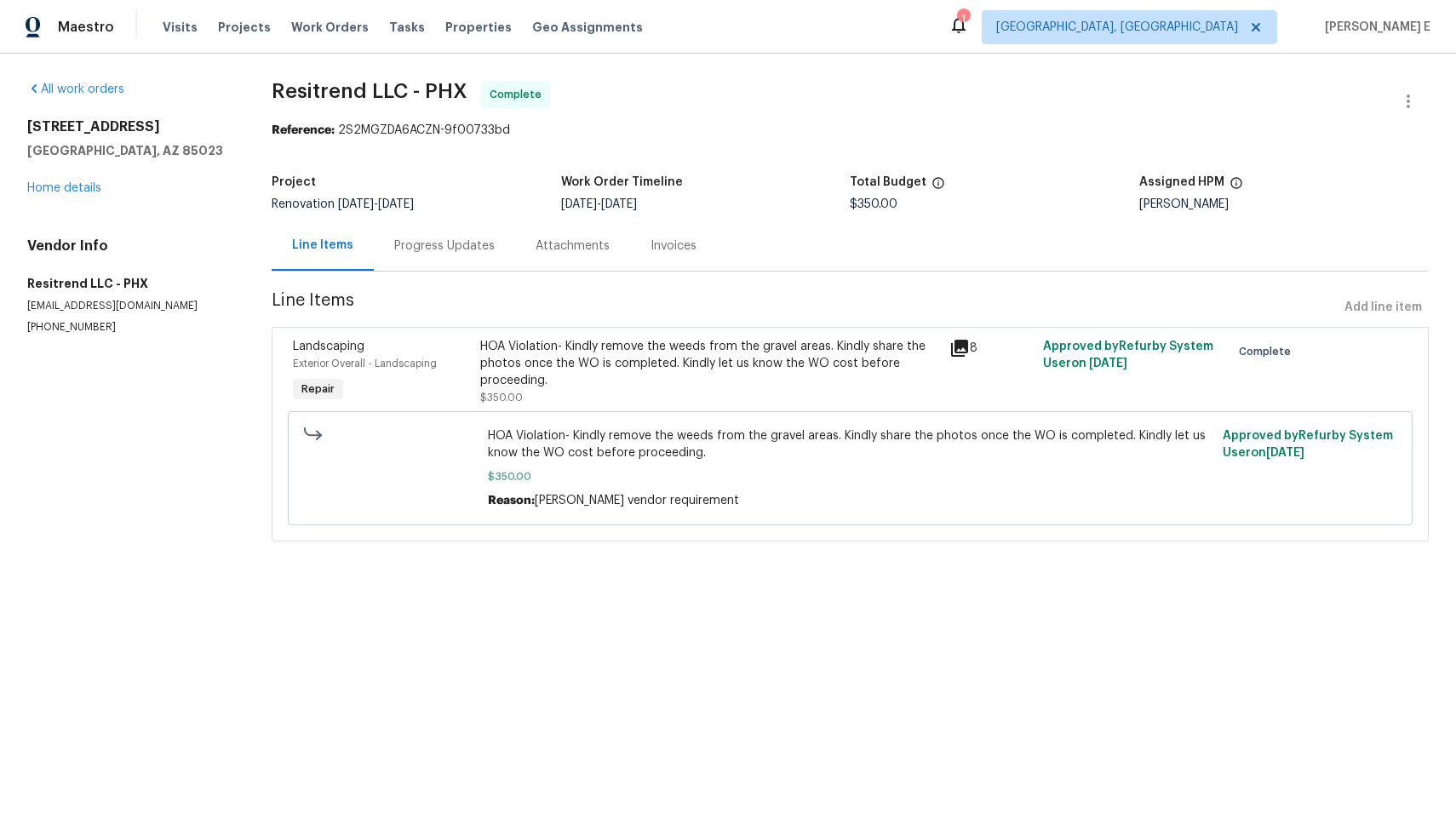
click at [444, 255] on div "Progress Updates" at bounding box center [444, 246] width 142 height 51
click at [452, 253] on div "Progress Updates" at bounding box center [444, 246] width 100 height 17
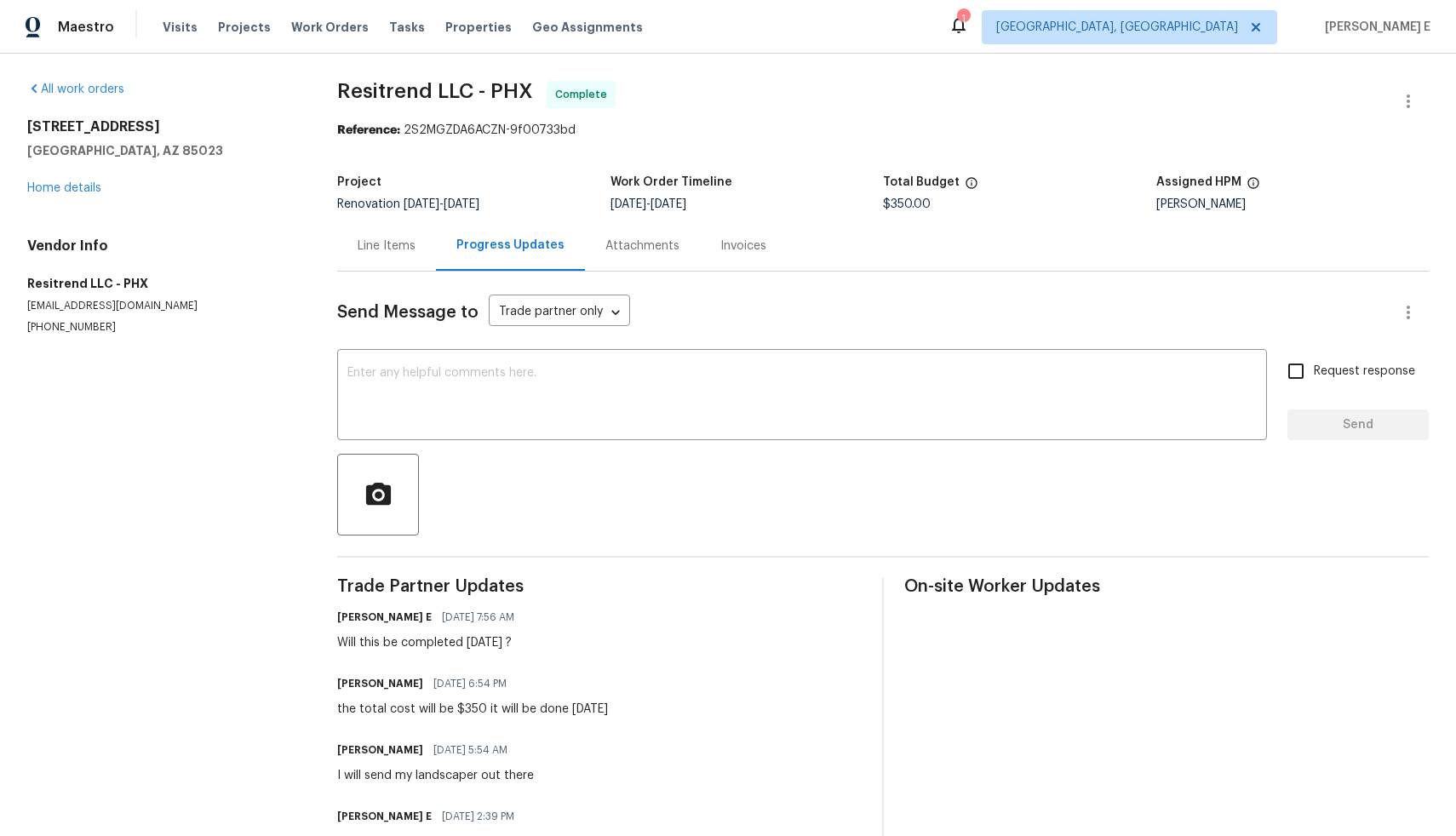
click at [390, 264] on div "Line Items" at bounding box center [386, 246] width 98 height 51
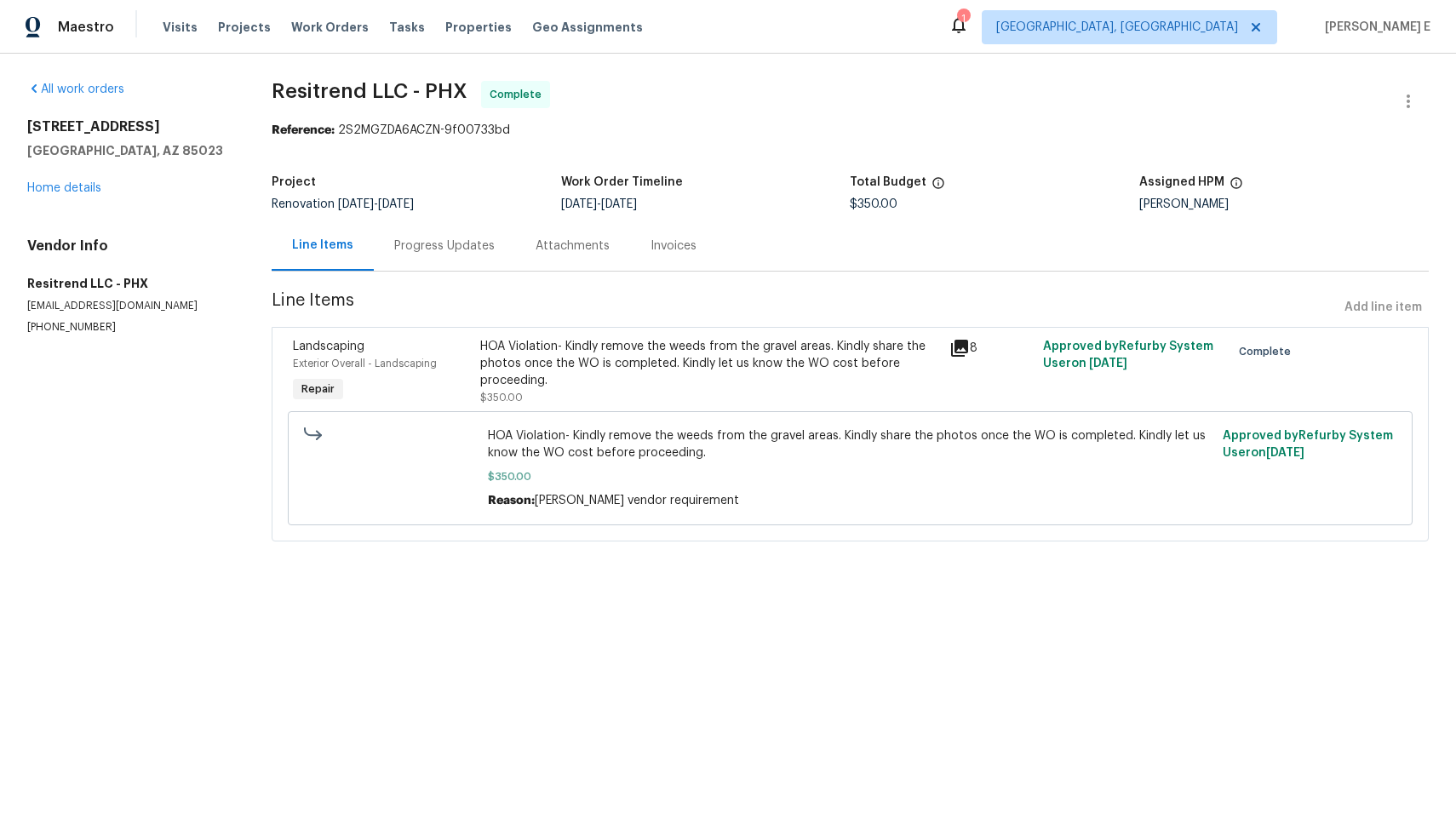
click at [476, 246] on div "Progress Updates" at bounding box center [444, 246] width 100 height 17
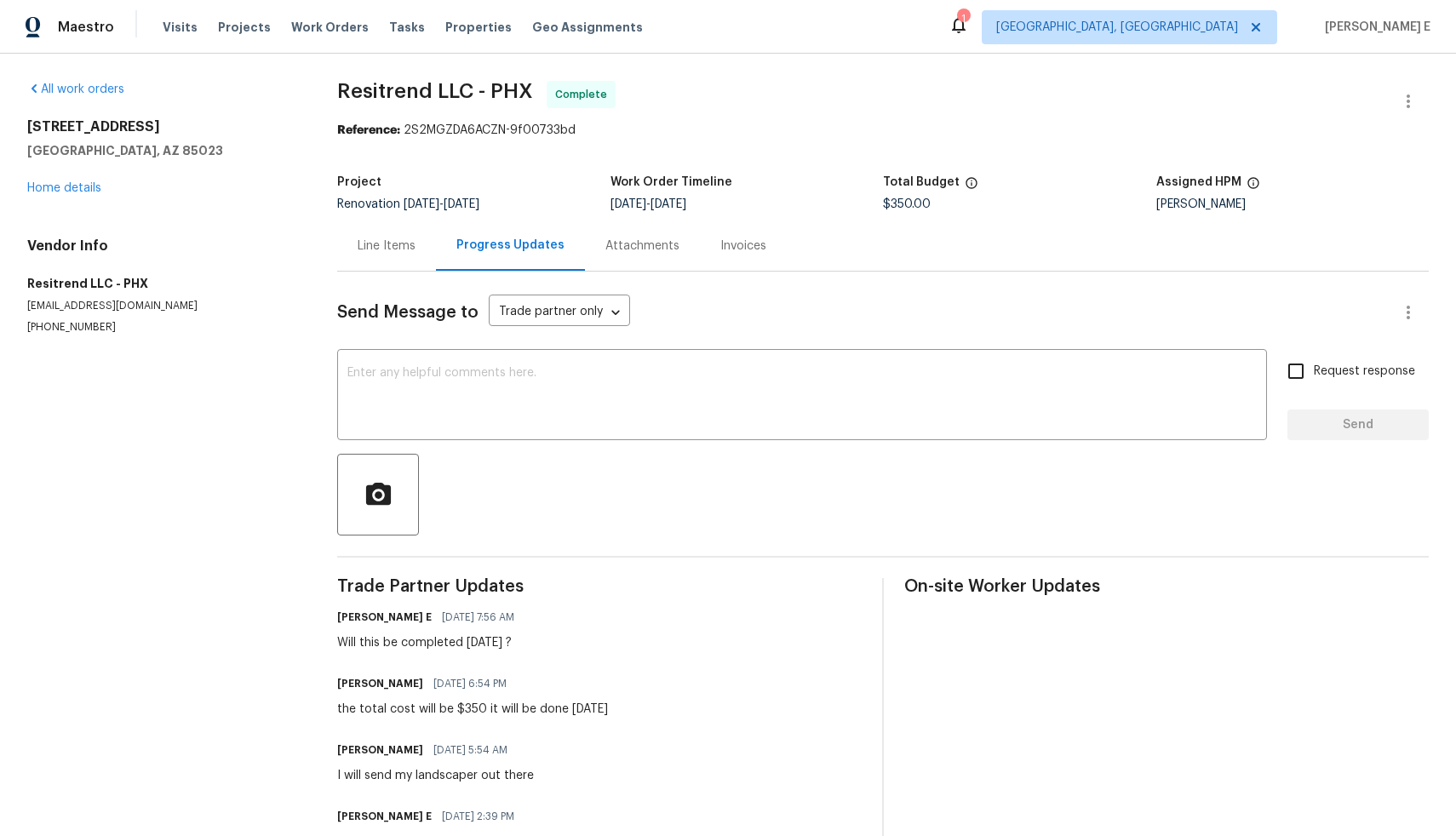
scroll to position [74, 0]
